Goal: Register for event/course

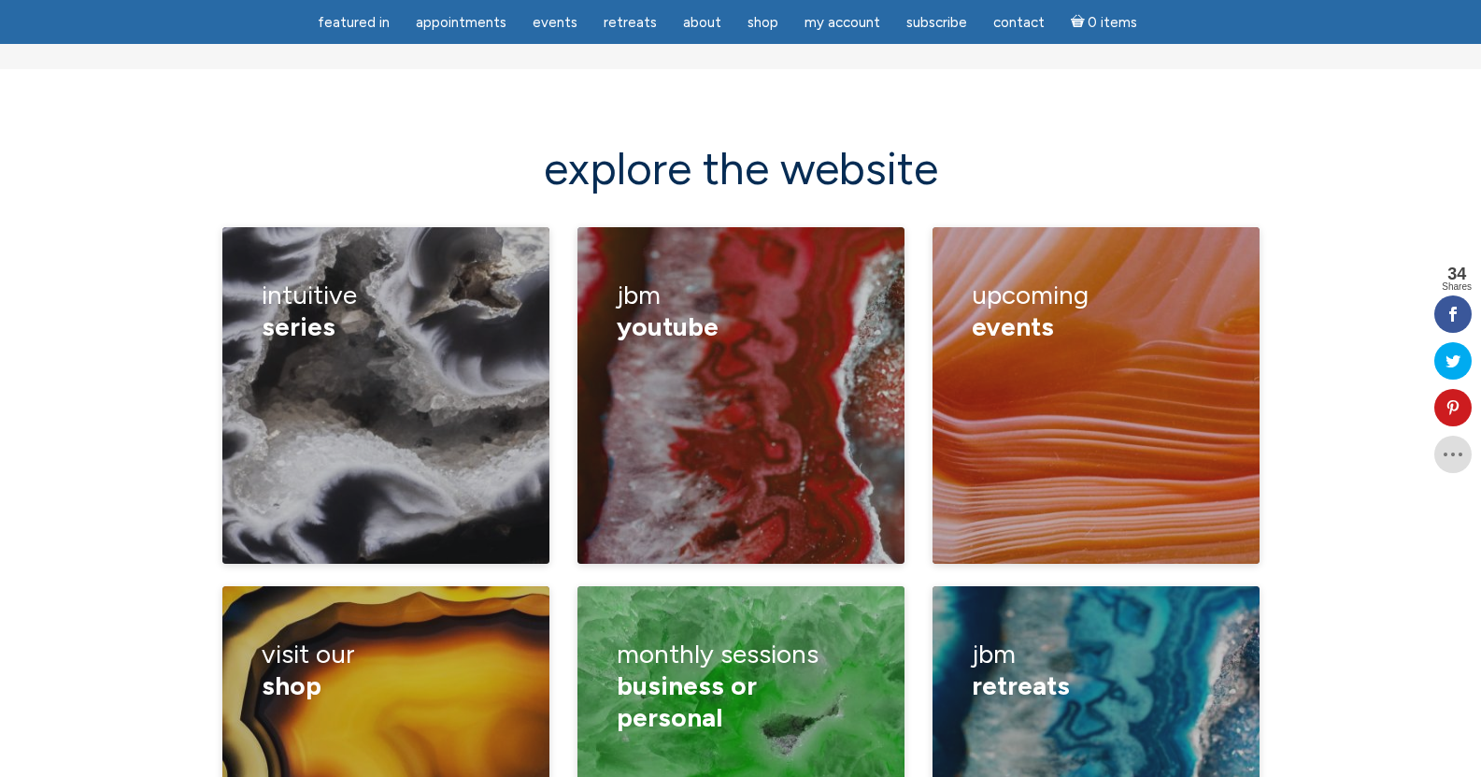
scroll to position [2243, 0]
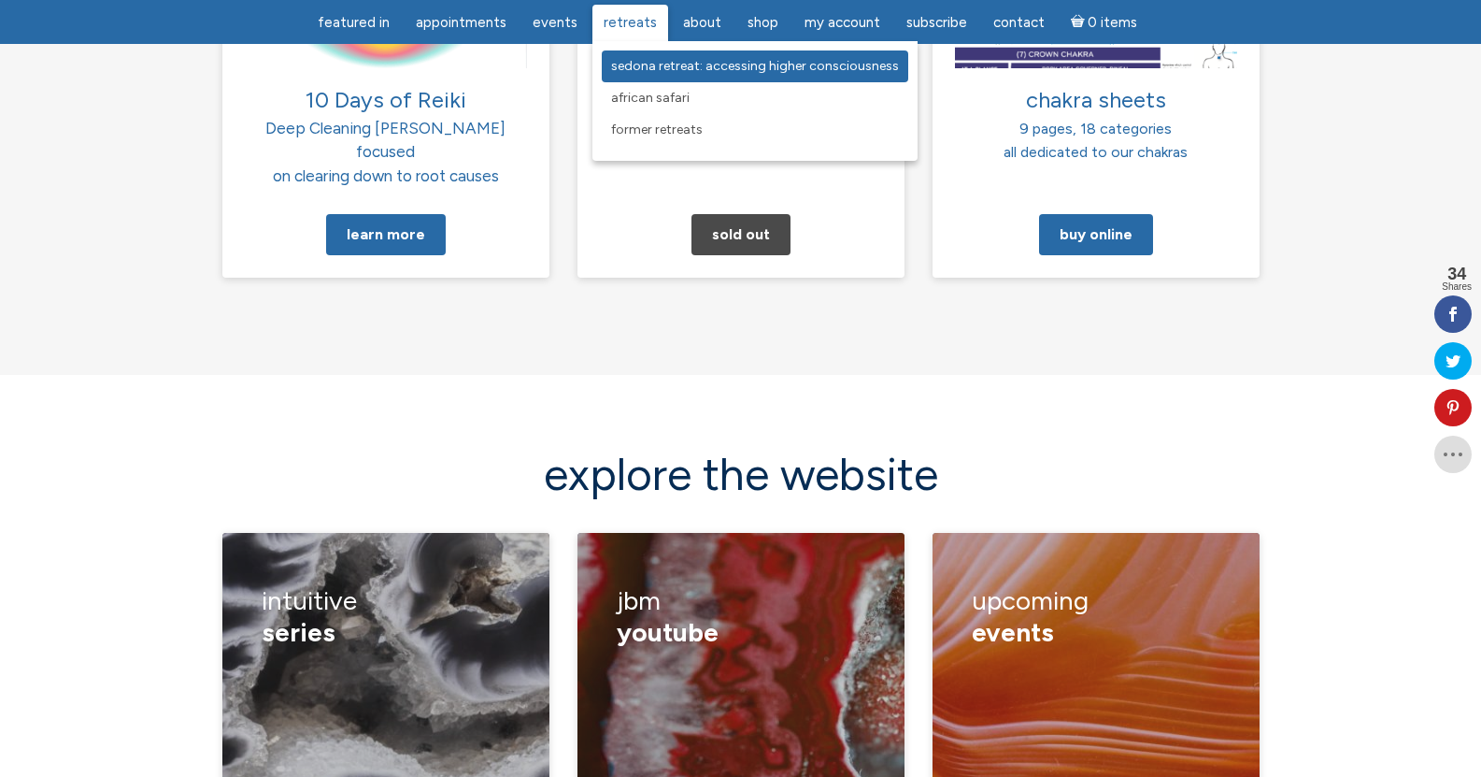
click at [647, 62] on span "Sedona Retreat: Accessing Higher Consciousness" at bounding box center [755, 66] width 288 height 16
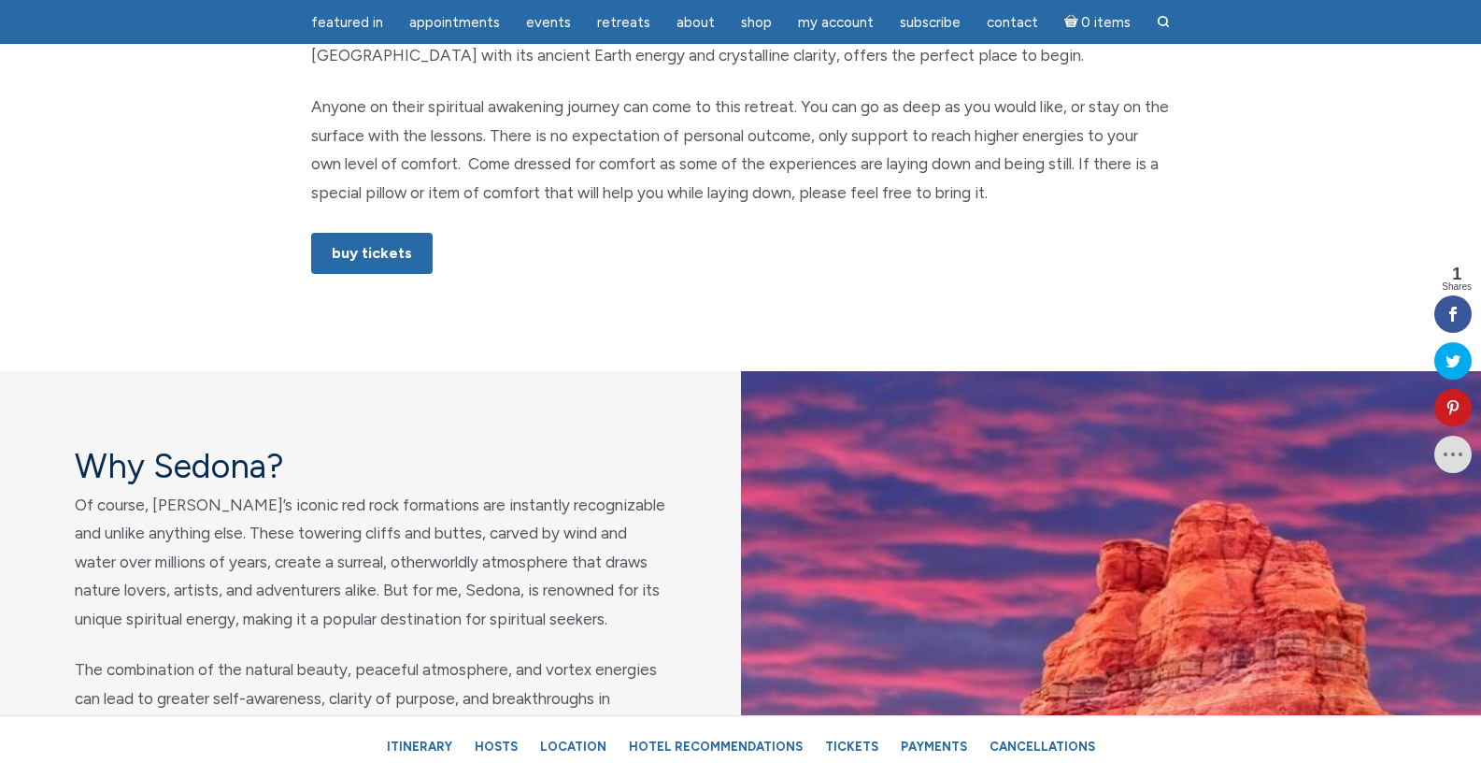
scroll to position [1308, 0]
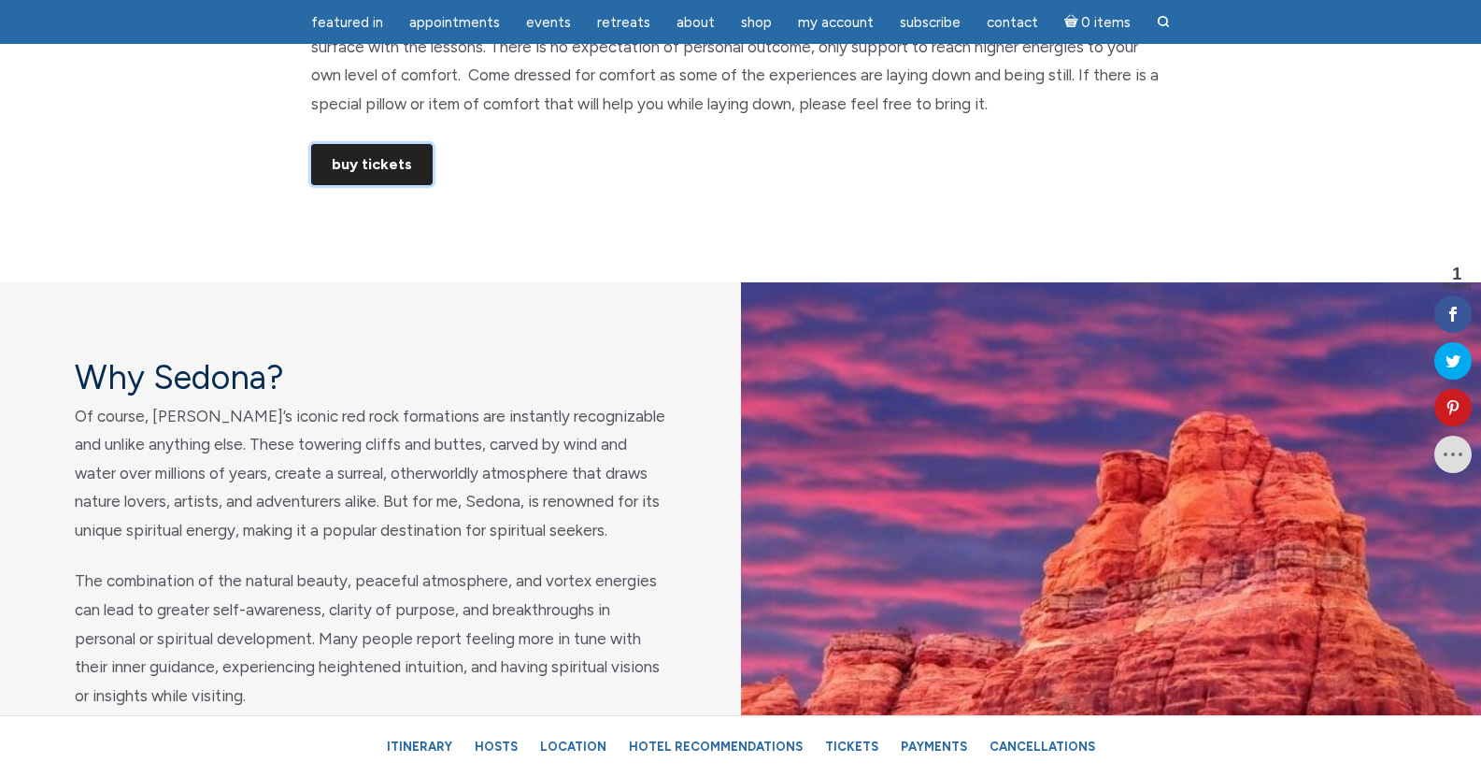
click at [364, 149] on link "Buy Tickets" at bounding box center [371, 164] width 121 height 41
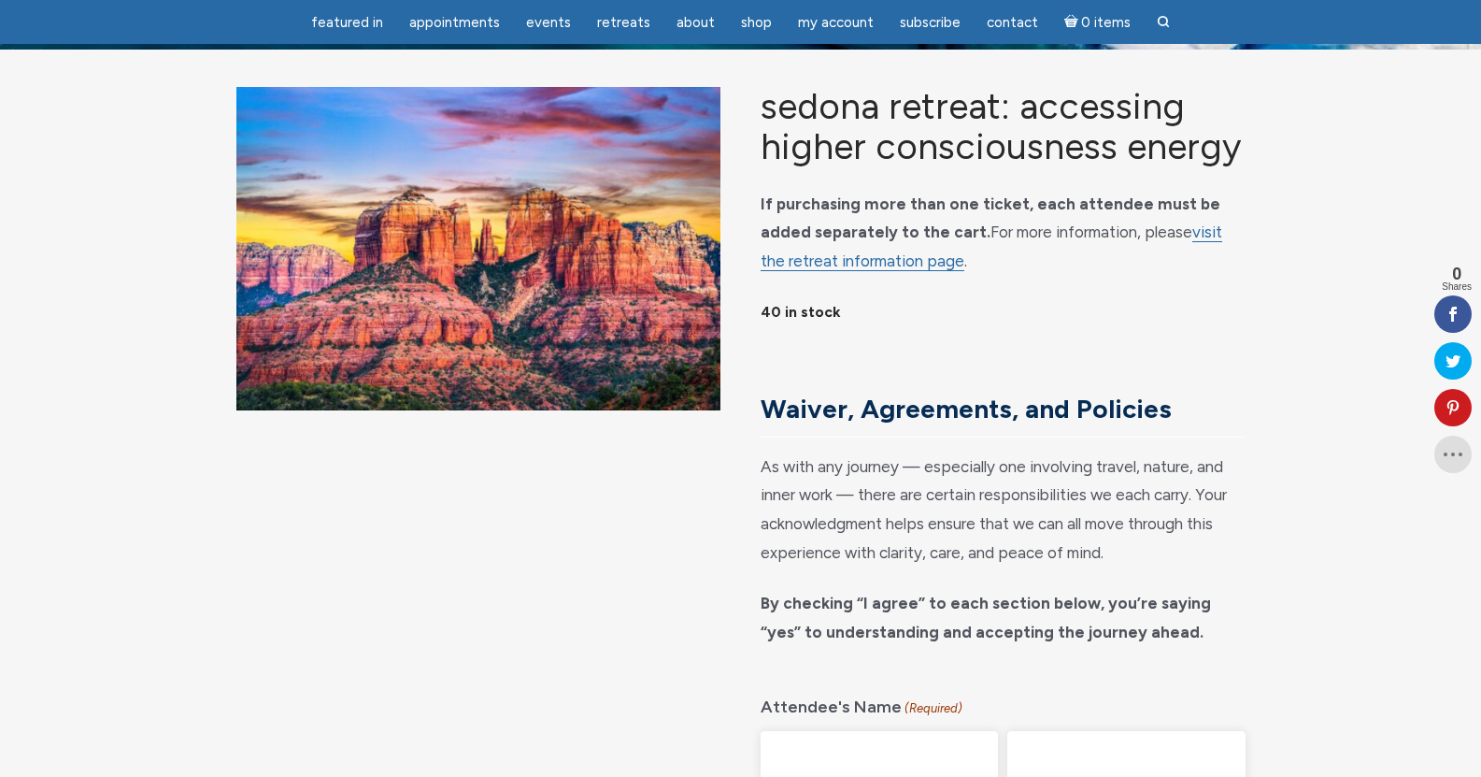
scroll to position [93, 0]
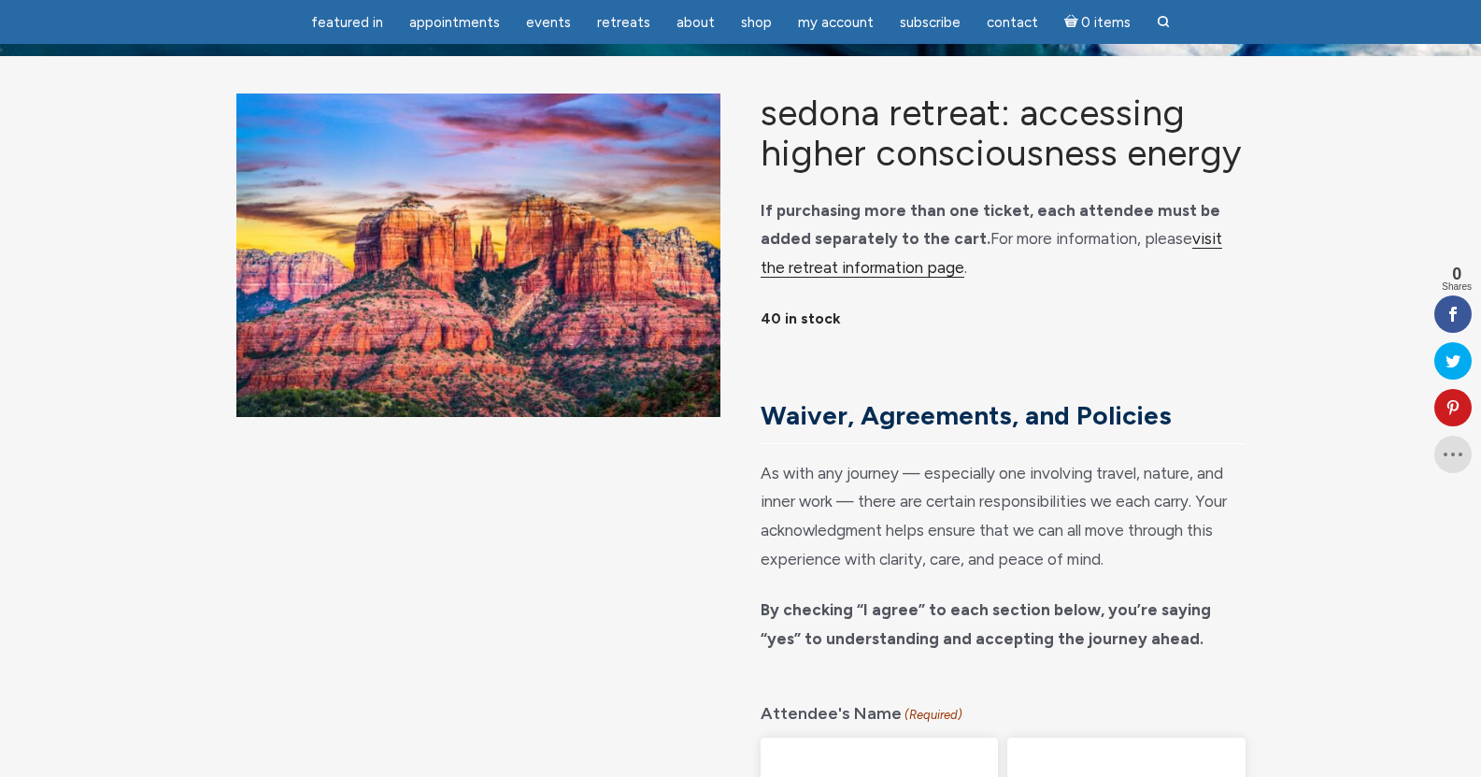
click at [1185, 264] on link "visit the retreat information page" at bounding box center [992, 253] width 462 height 49
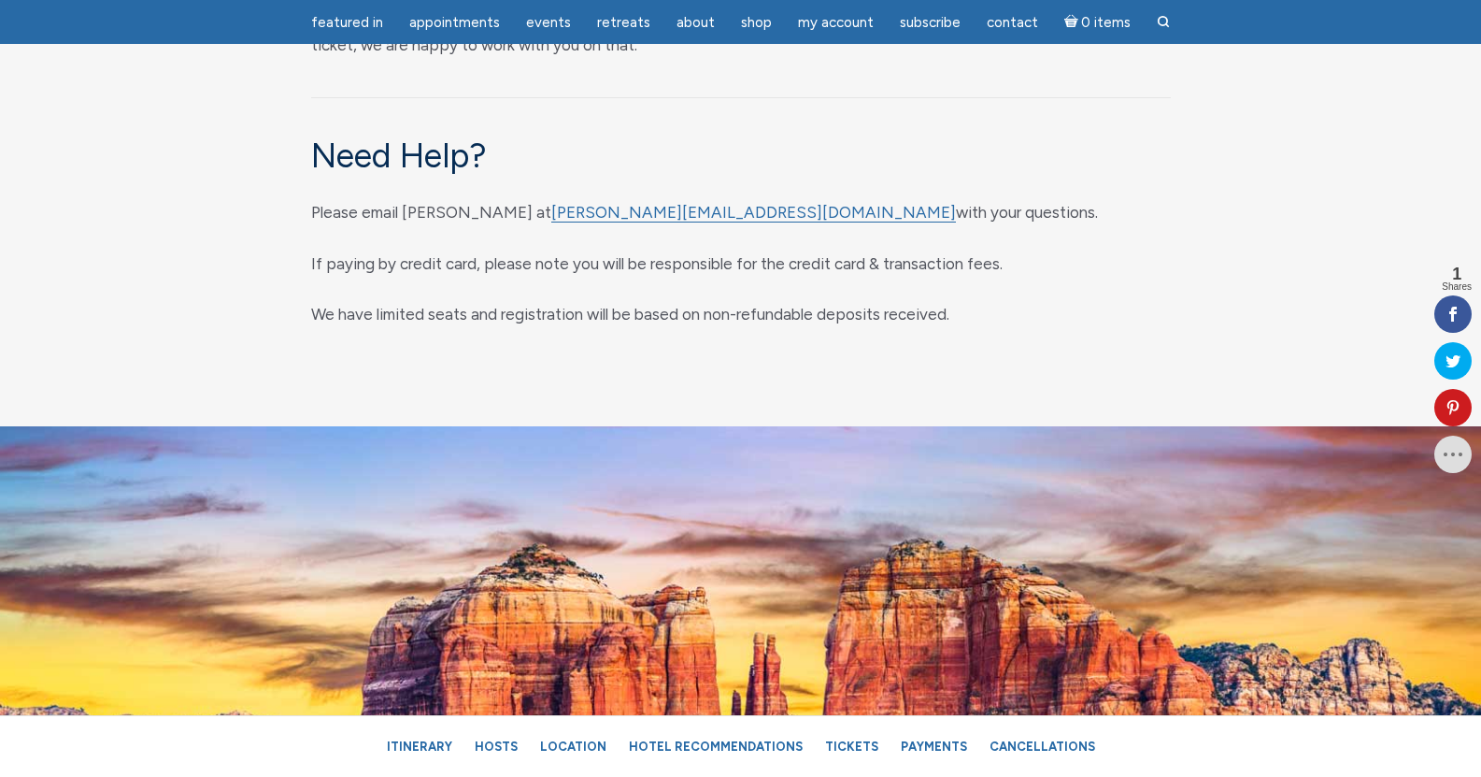
scroll to position [9625, 0]
